Goal: Transaction & Acquisition: Purchase product/service

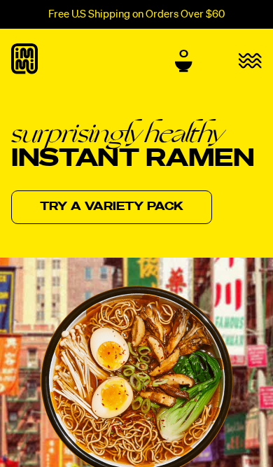
click at [187, 207] on link "Try a variety pack" at bounding box center [111, 207] width 201 height 34
click at [251, 60] on icon "button" at bounding box center [250, 61] width 23 height 16
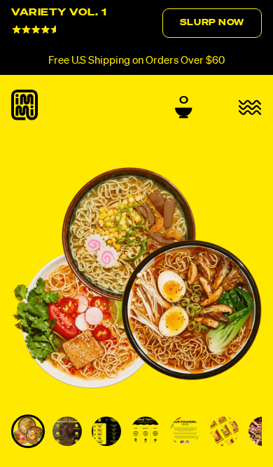
click at [32, 102] on icon at bounding box center [24, 105] width 27 height 31
